Goal: Information Seeking & Learning: Learn about a topic

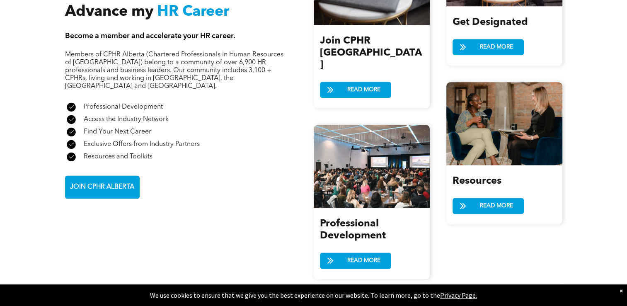
scroll to position [1053, 0]
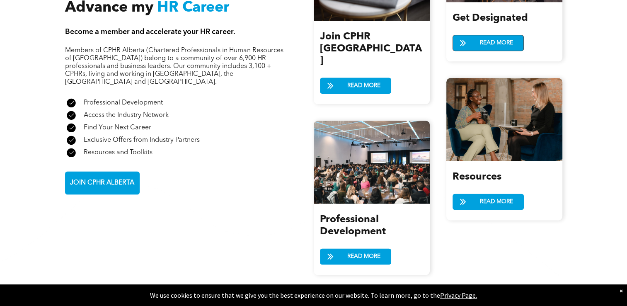
click at [511, 42] on span "READ MORE" at bounding box center [496, 42] width 39 height 15
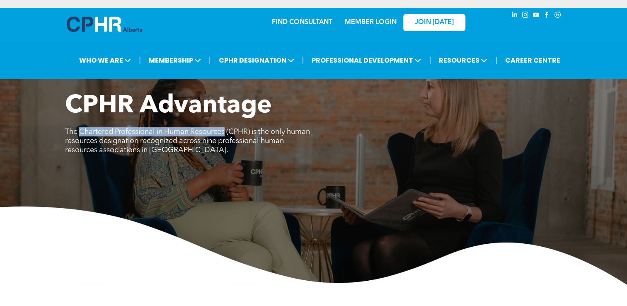
drag, startPoint x: 79, startPoint y: 131, endPoint x: 227, endPoint y: 131, distance: 147.6
click at [227, 131] on span "The Chartered Professional in Human Resources (CPHR) is the only human resource…" at bounding box center [187, 141] width 245 height 26
copy span "Chartered Professional in Human Resources"
